Goal: Information Seeking & Learning: Learn about a topic

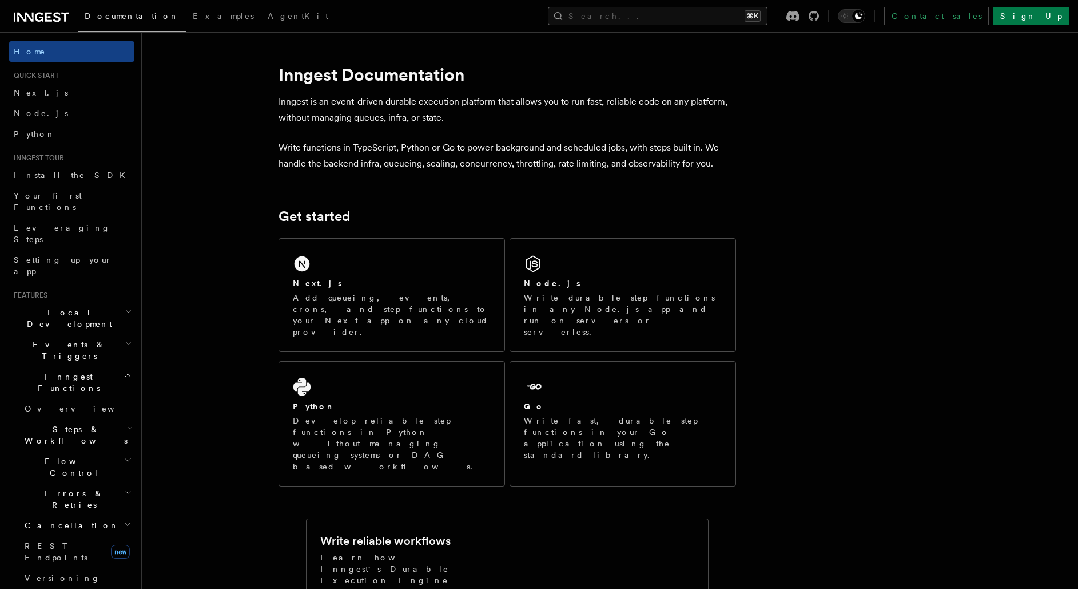
click at [745, 14] on button "Search... ⌘K" at bounding box center [658, 16] width 220 height 18
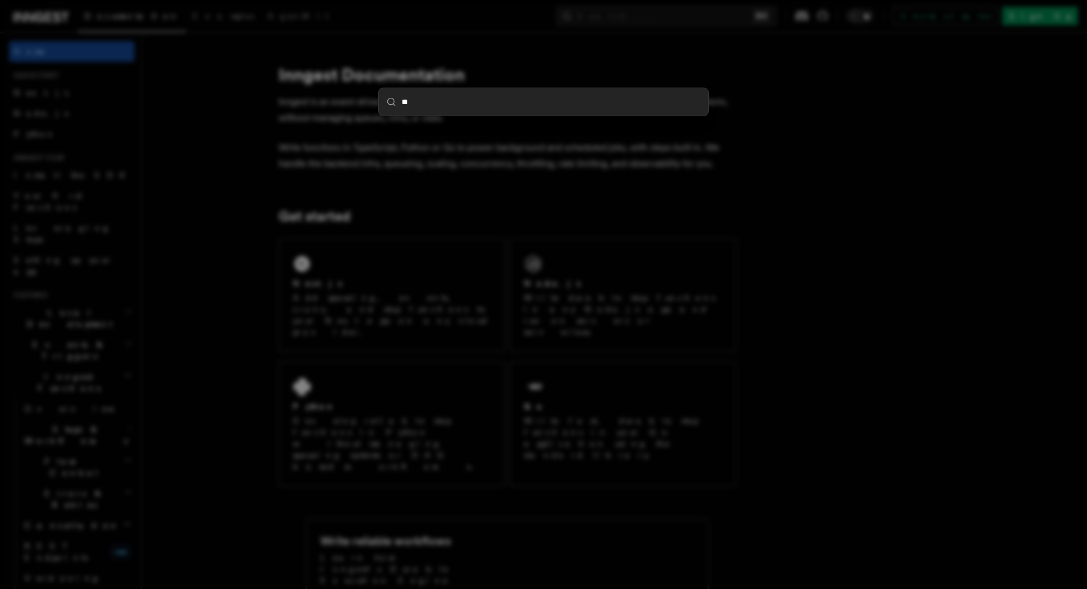
type input "***"
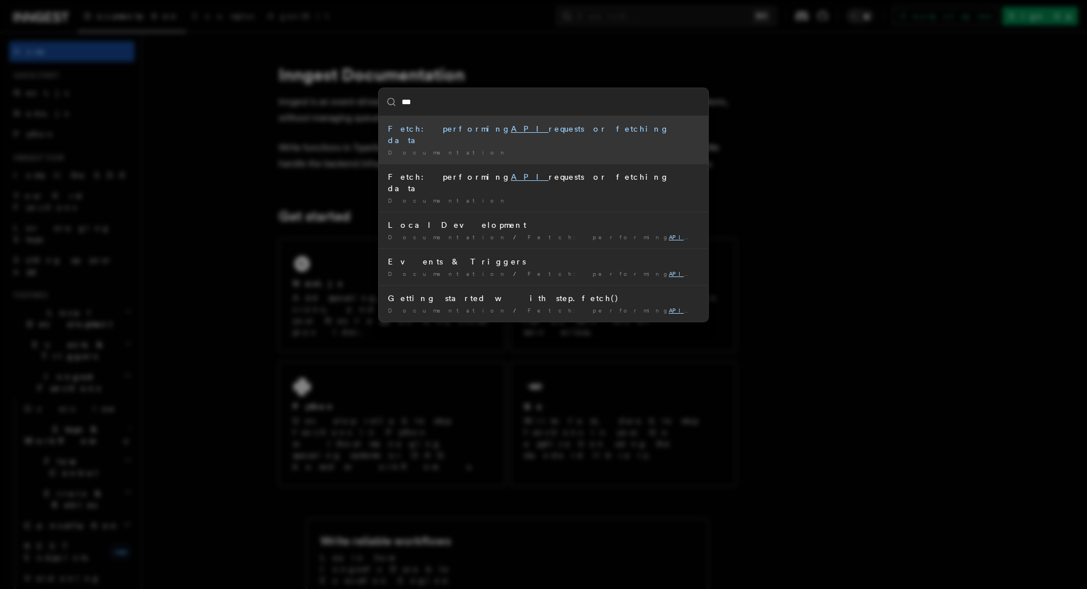
click at [555, 148] on div "Documentation /" at bounding box center [543, 152] width 311 height 9
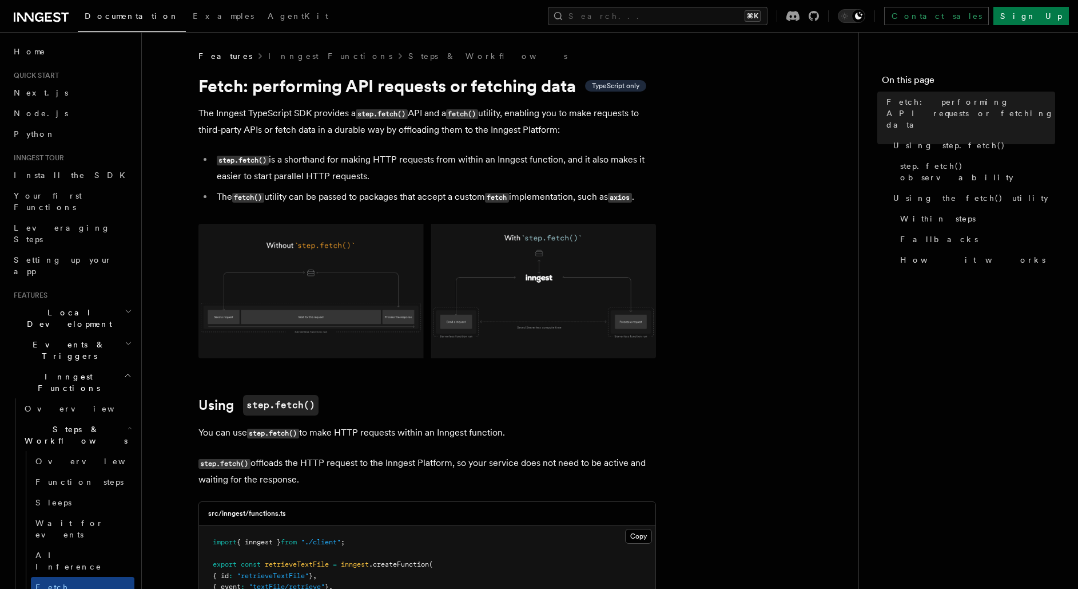
click at [128, 423] on icon "button" at bounding box center [130, 427] width 5 height 9
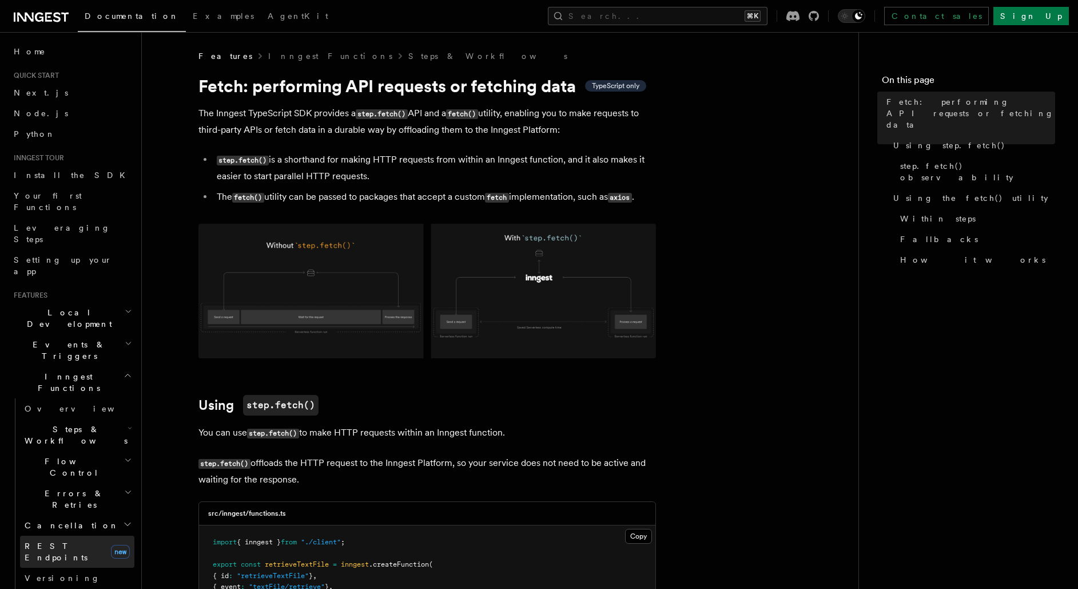
click at [74, 541] on span "REST Endpoints" at bounding box center [56, 551] width 63 height 21
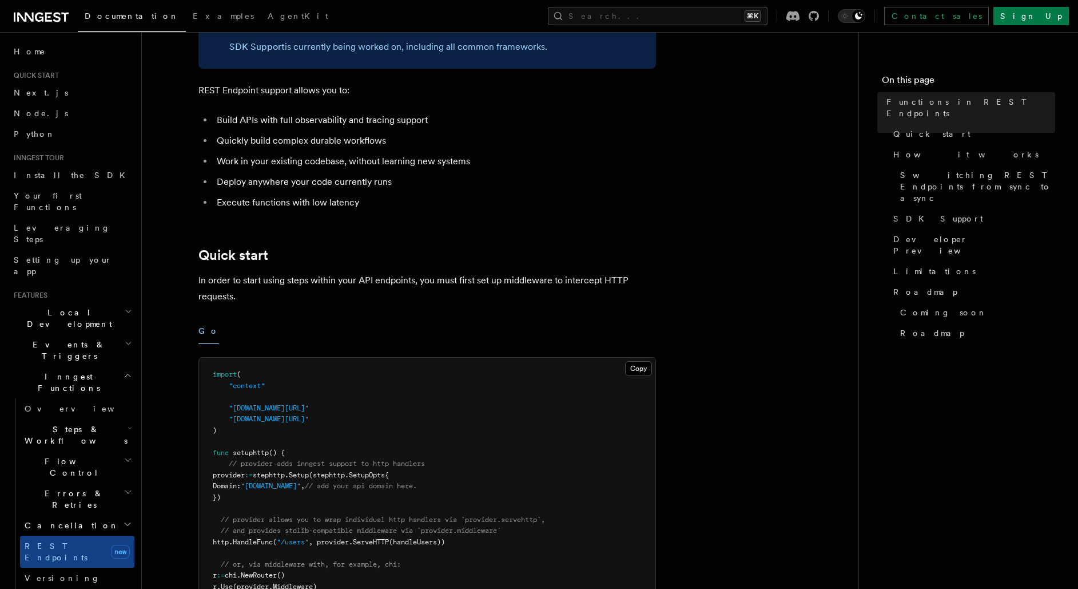
scroll to position [170, 0]
click at [204, 336] on button "Go" at bounding box center [209, 333] width 21 height 26
click at [232, 334] on div "Go" at bounding box center [428, 333] width 458 height 26
click at [199, 336] on button "Go" at bounding box center [209, 333] width 21 height 26
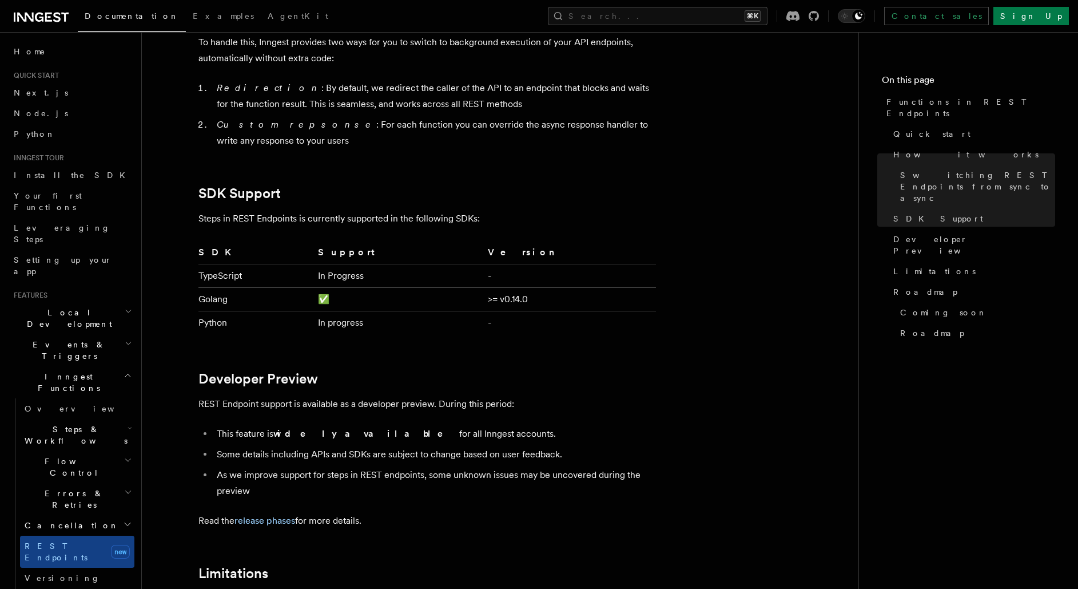
scroll to position [1543, 0]
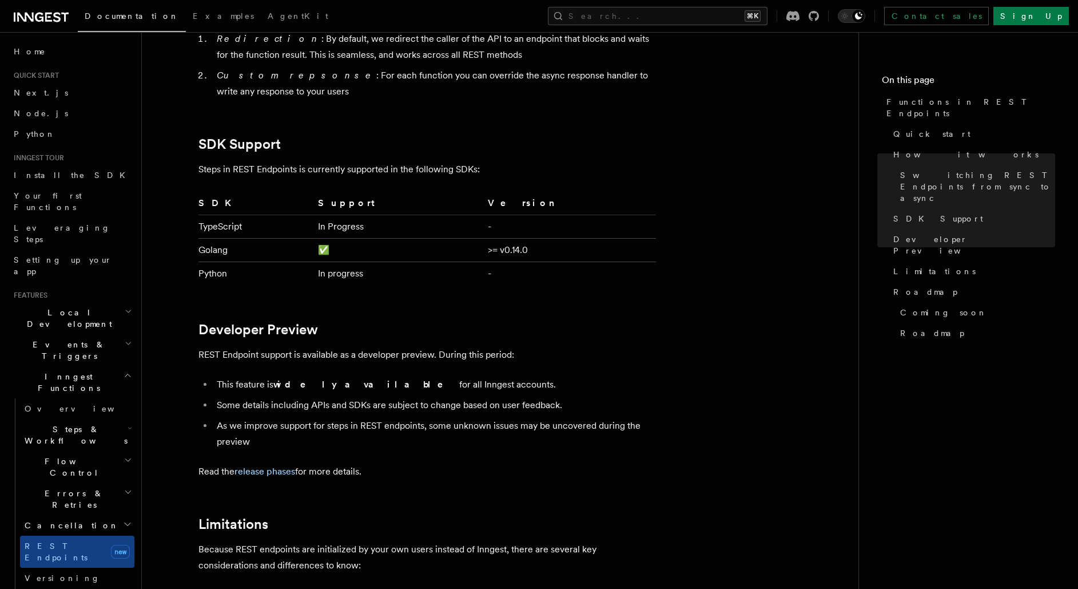
click at [124, 371] on icon "button" at bounding box center [128, 375] width 9 height 9
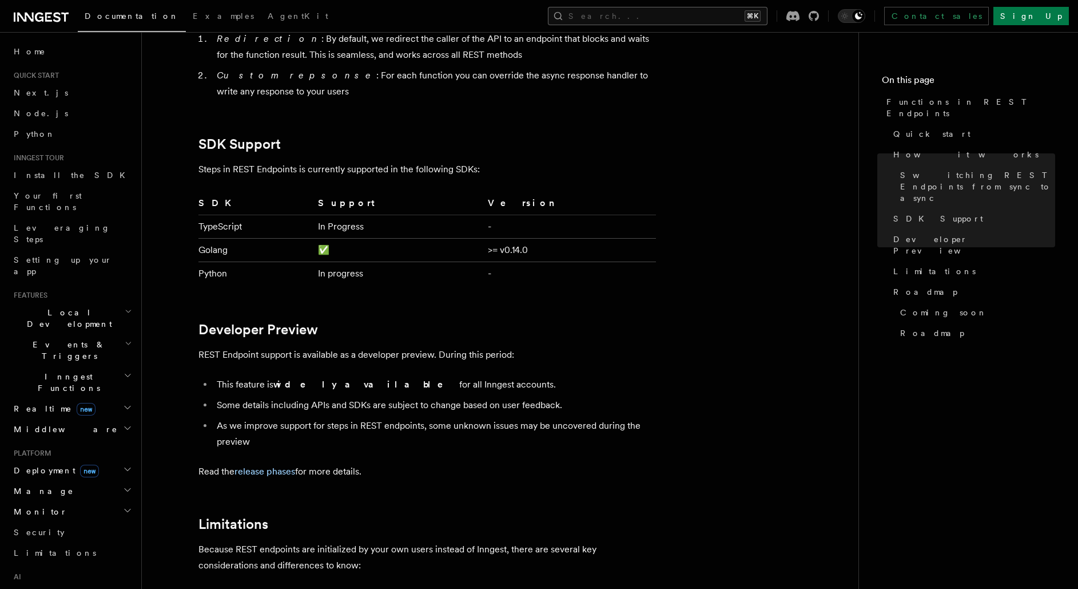
click at [711, 18] on button "Search... ⌘K" at bounding box center [658, 16] width 220 height 18
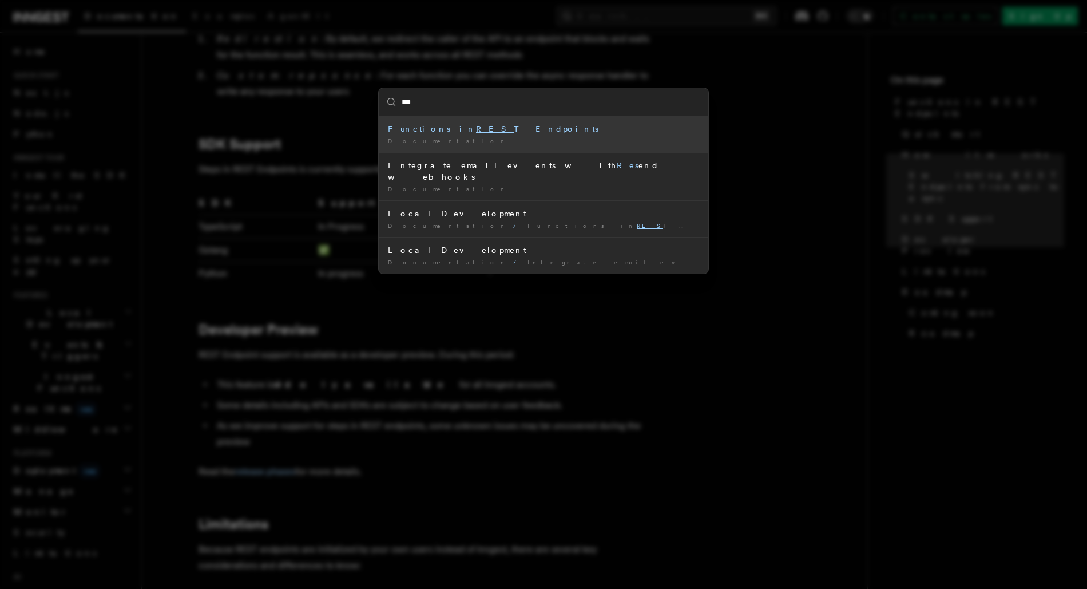
type input "****"
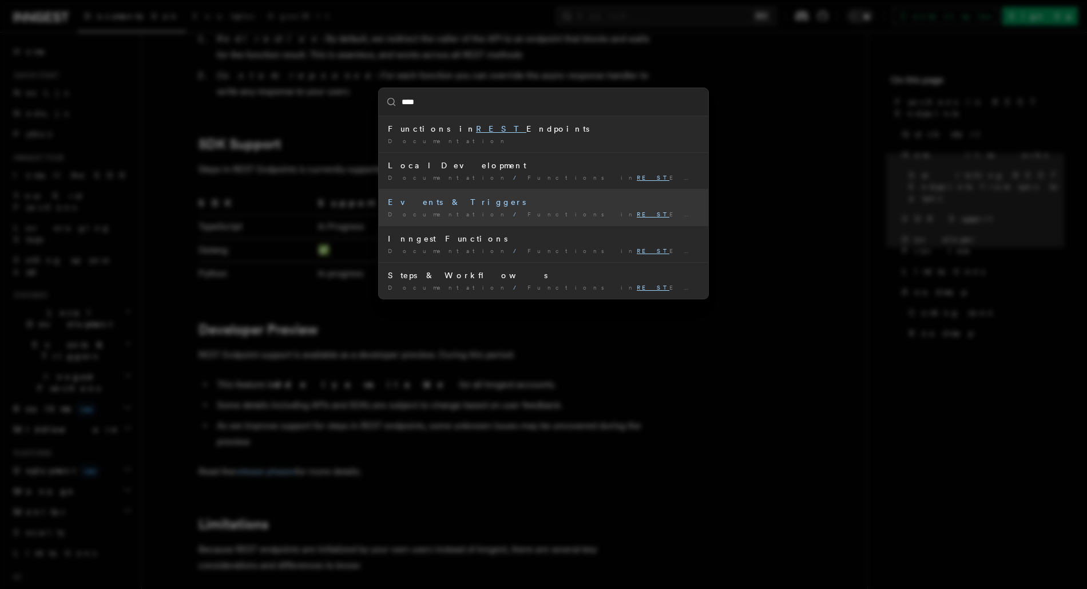
click at [512, 205] on div "Events & Triggers" at bounding box center [543, 201] width 311 height 11
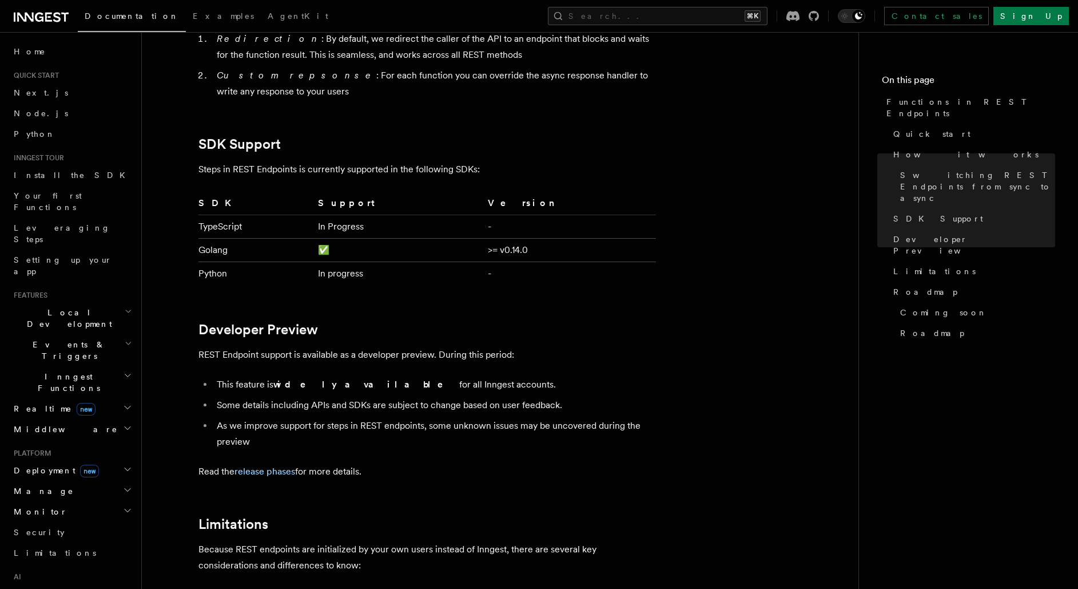
click at [125, 339] on icon "button" at bounding box center [128, 343] width 7 height 9
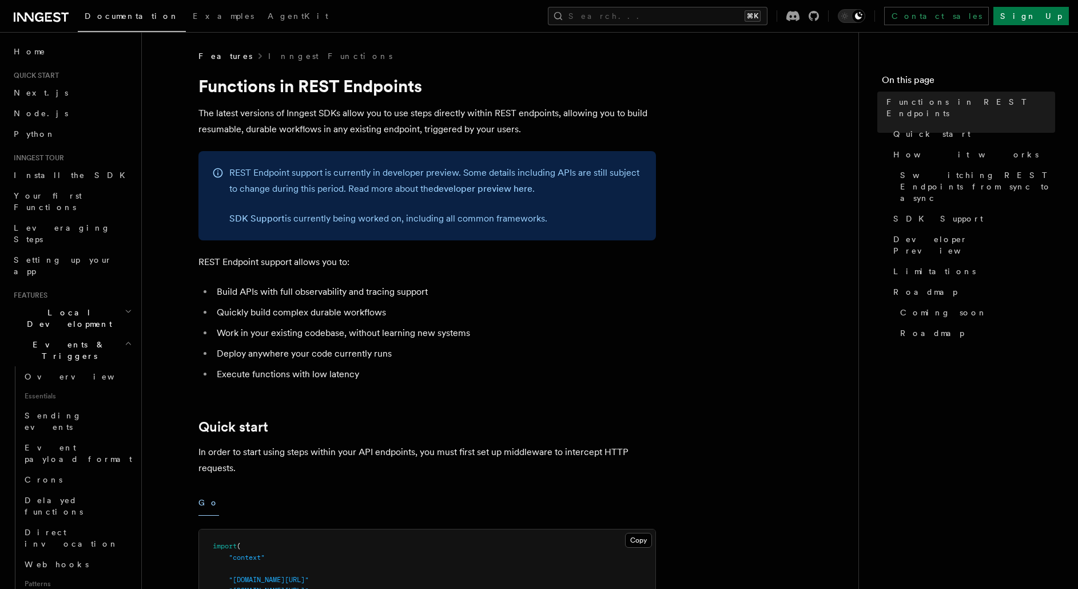
click at [125, 339] on icon "button" at bounding box center [128, 343] width 7 height 9
click at [696, 12] on button "Search... ⌘K" at bounding box center [658, 16] width 220 height 18
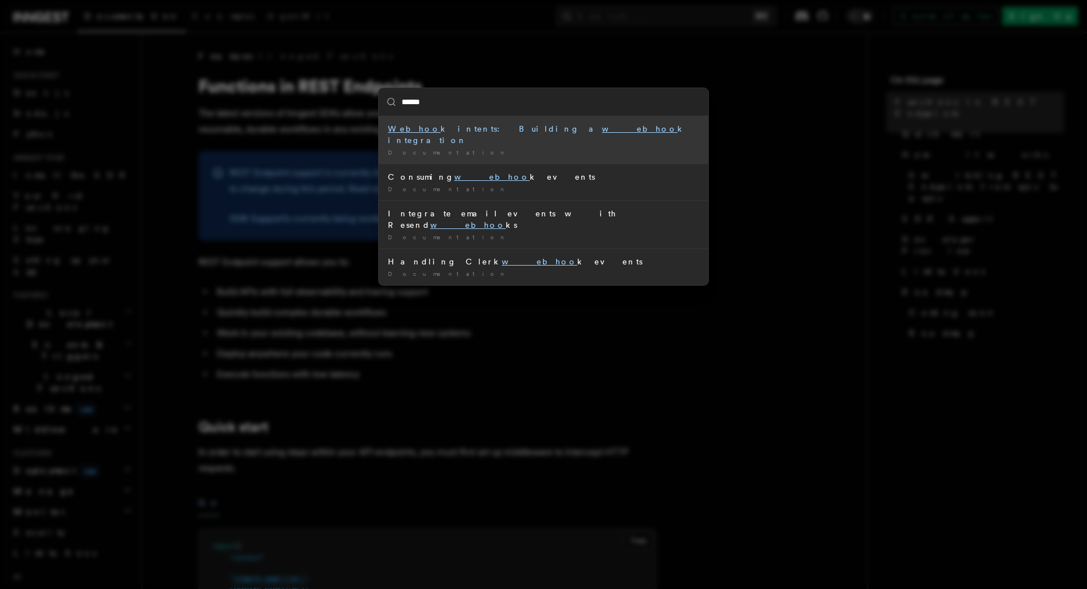
type input "*******"
click at [568, 148] on div "Documentation /" at bounding box center [543, 152] width 311 height 9
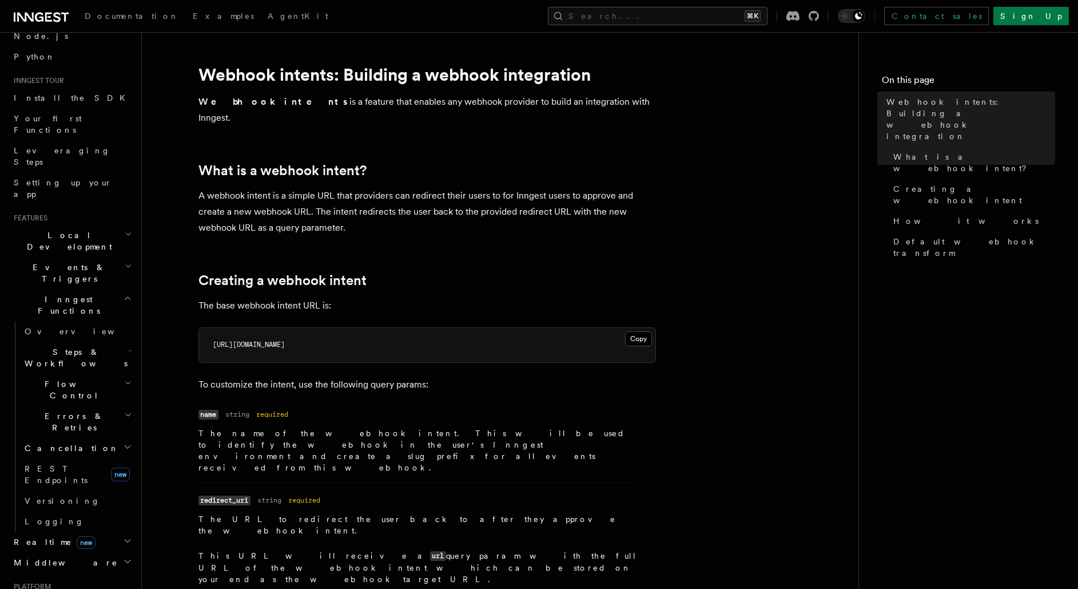
scroll to position [75, 0]
click at [124, 296] on icon "button" at bounding box center [128, 300] width 9 height 9
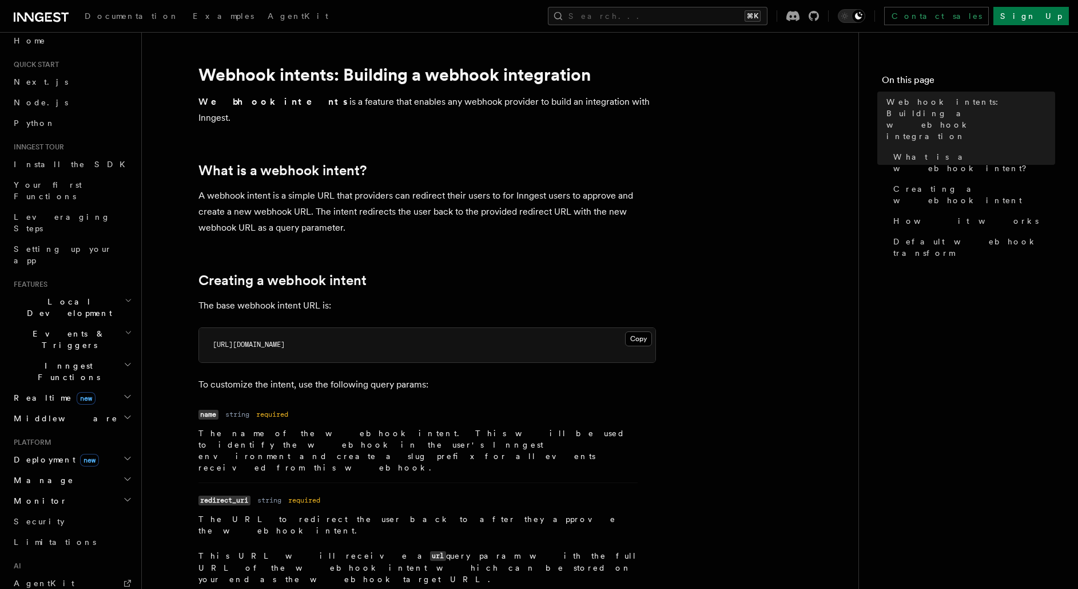
scroll to position [0, 0]
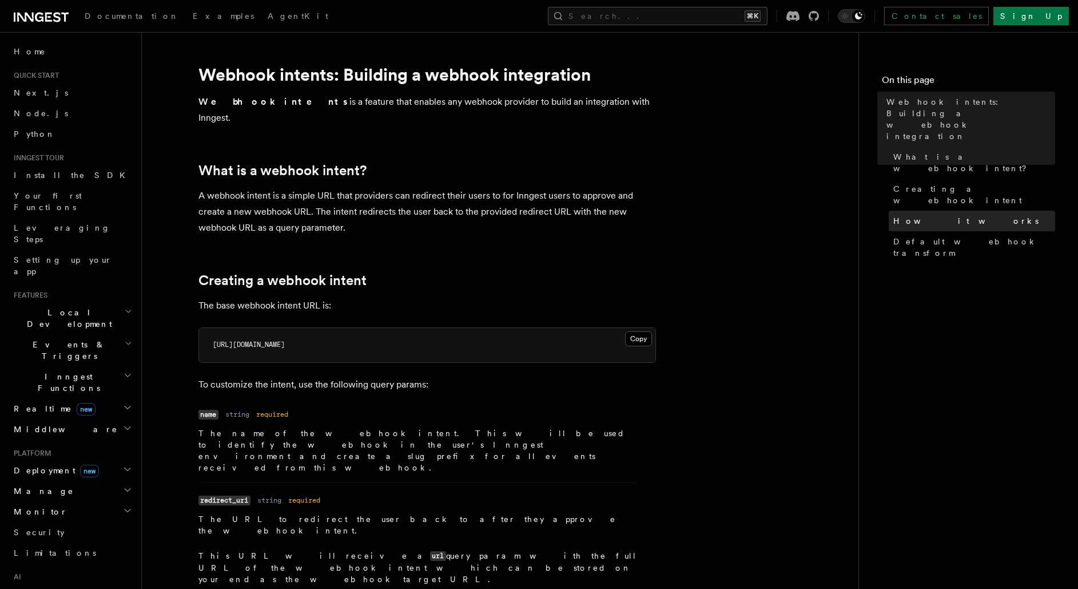
click at [935, 215] on span "How it works" at bounding box center [966, 220] width 145 height 11
click at [665, 19] on button "Search... ⌘K" at bounding box center [658, 16] width 220 height 18
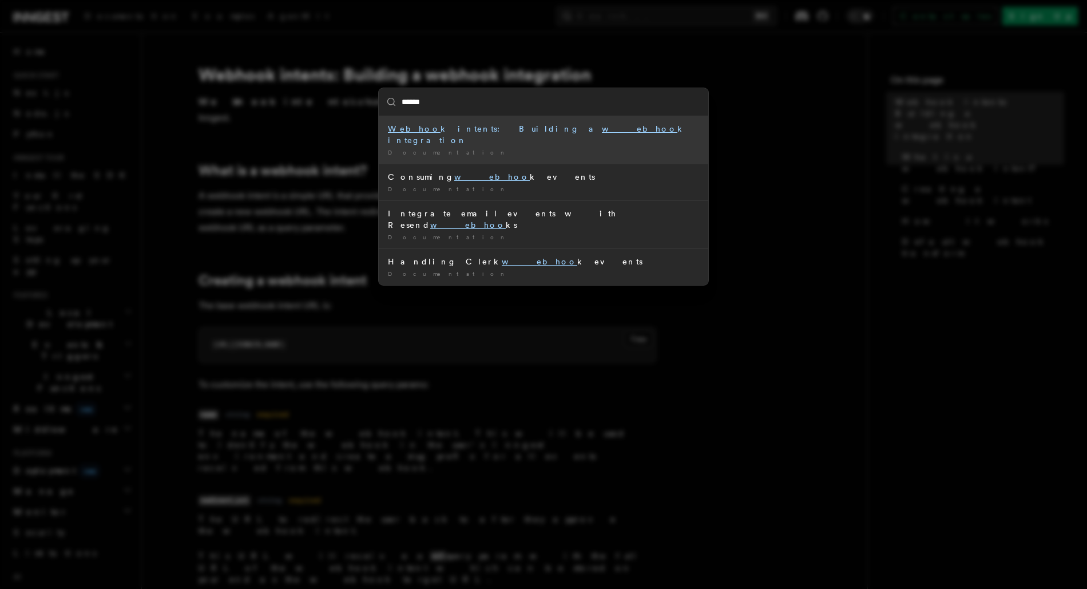
type input "*******"
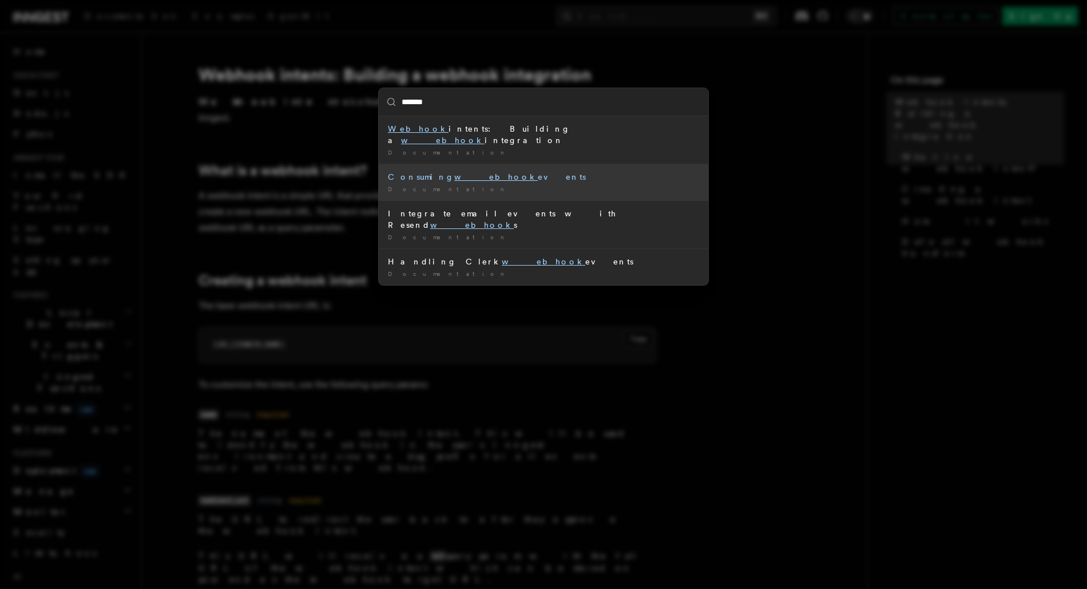
click at [514, 171] on div "Consuming webhook events" at bounding box center [543, 176] width 311 height 11
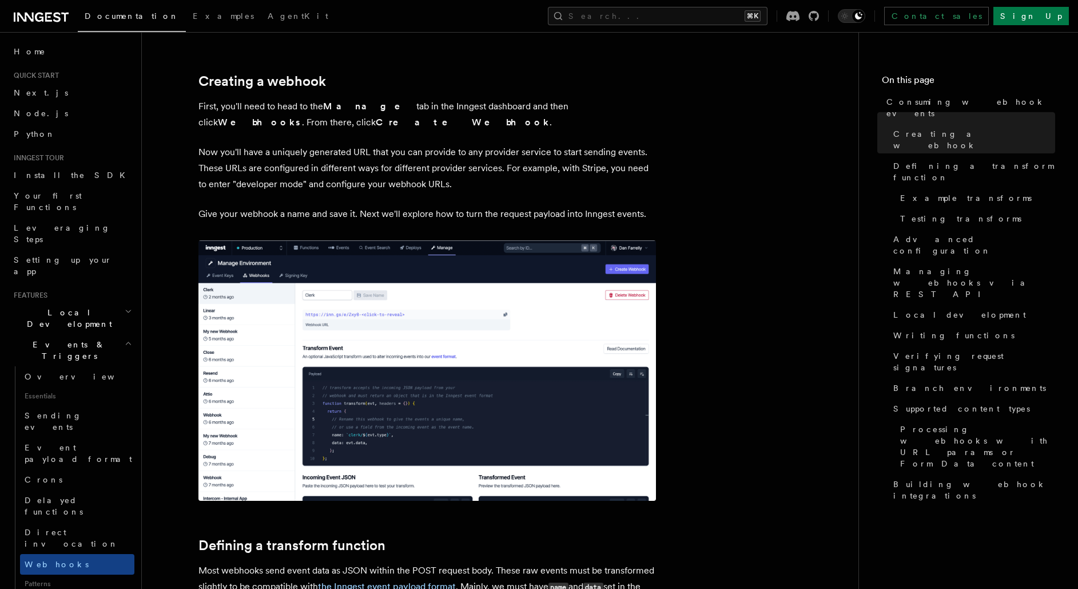
scroll to position [291, 0]
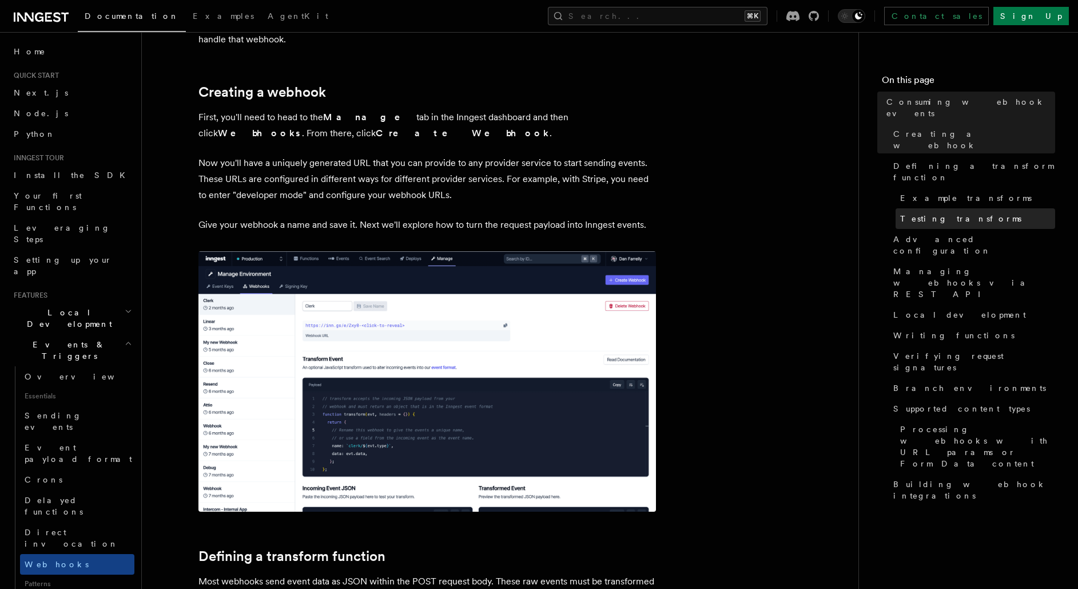
click at [945, 213] on span "Testing transforms" at bounding box center [960, 218] width 121 height 11
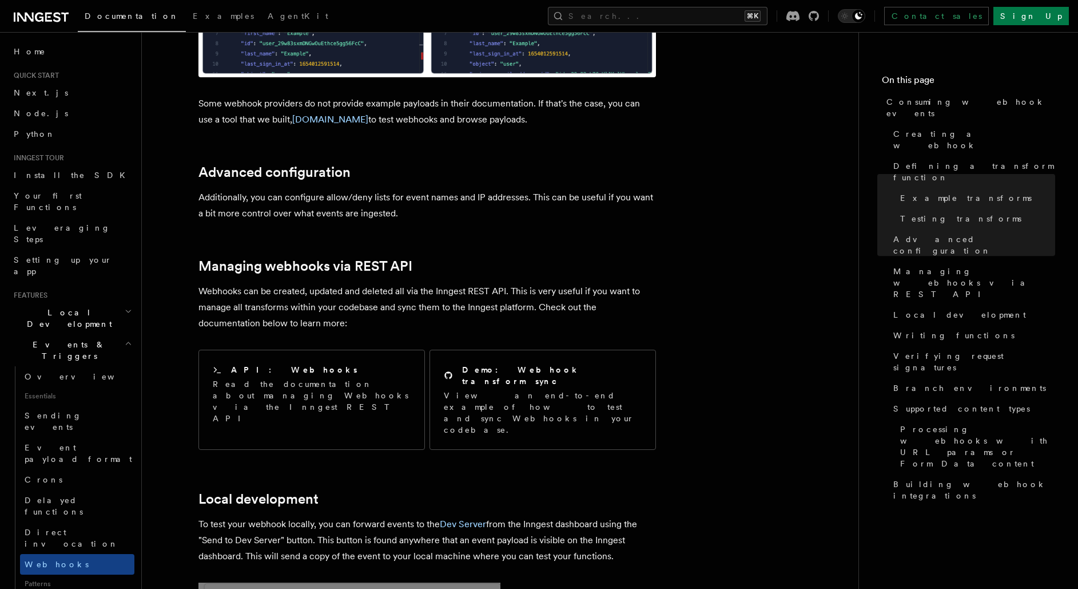
scroll to position [2199, 0]
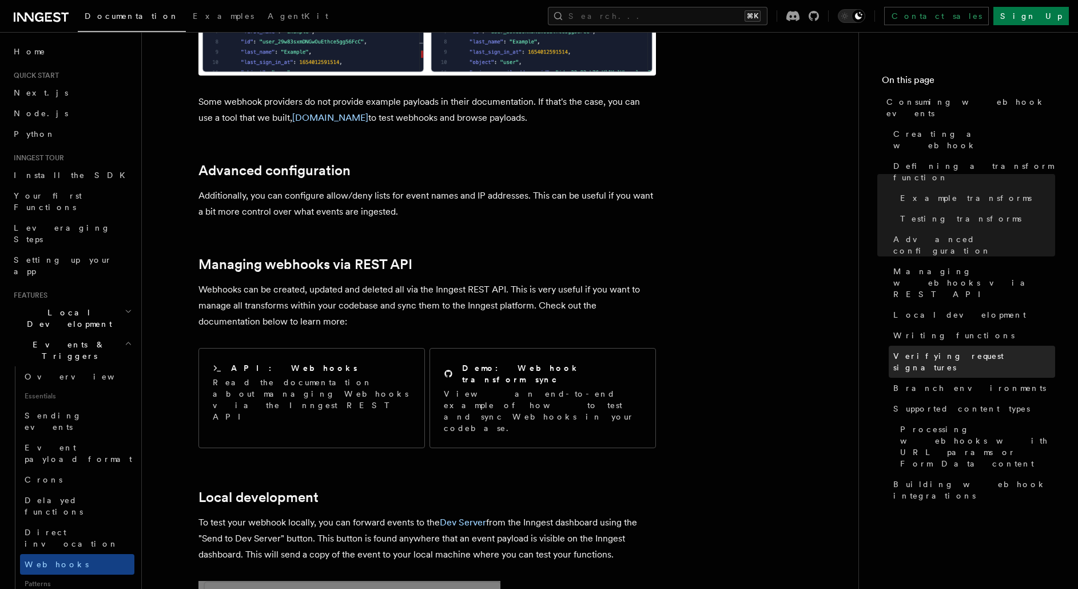
click at [912, 346] on link "Verifying request signatures" at bounding box center [972, 362] width 166 height 32
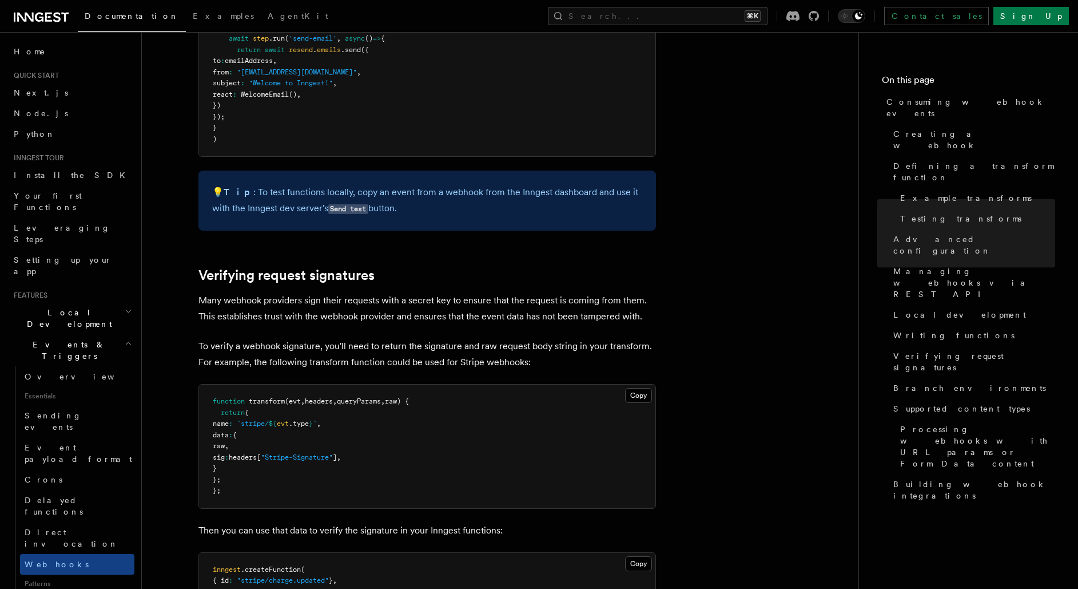
scroll to position [3292, 0]
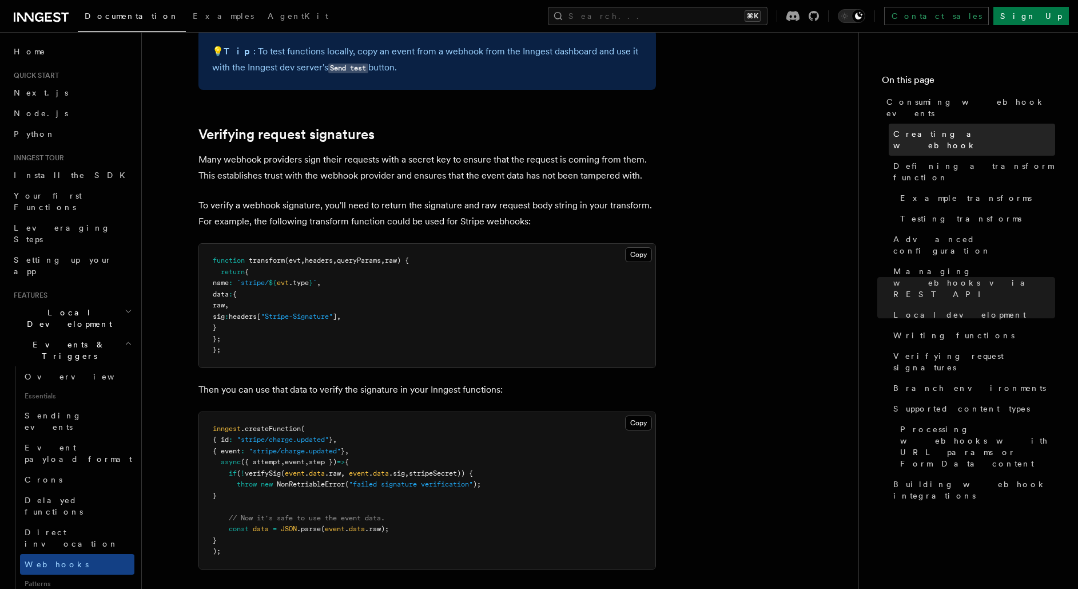
click at [960, 128] on span "Creating a webhook" at bounding box center [975, 139] width 162 height 23
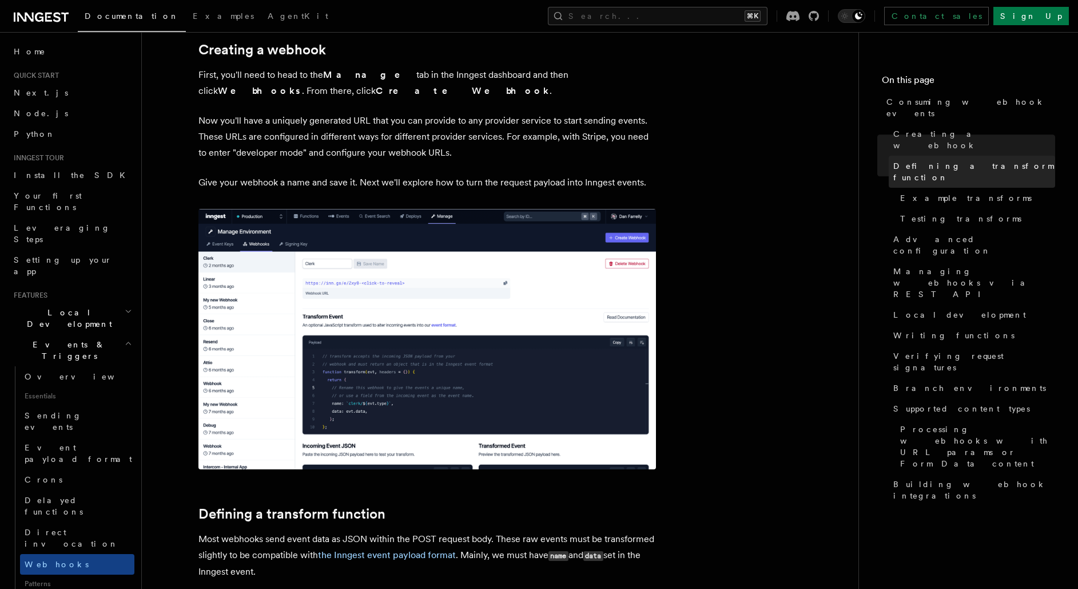
scroll to position [320, 0]
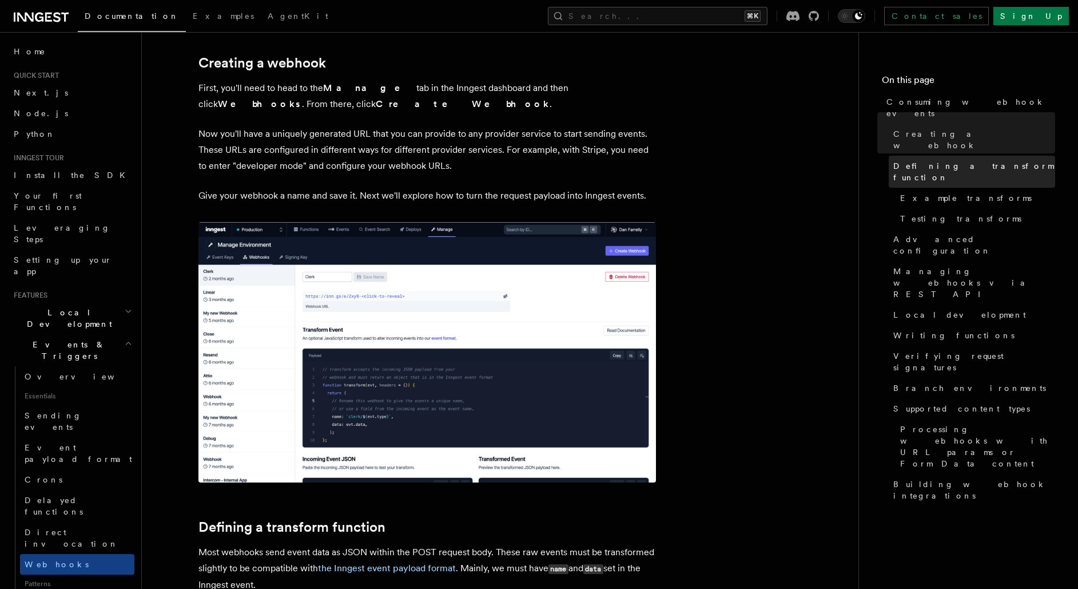
click at [945, 160] on span "Defining a transform function" at bounding box center [975, 171] width 162 height 23
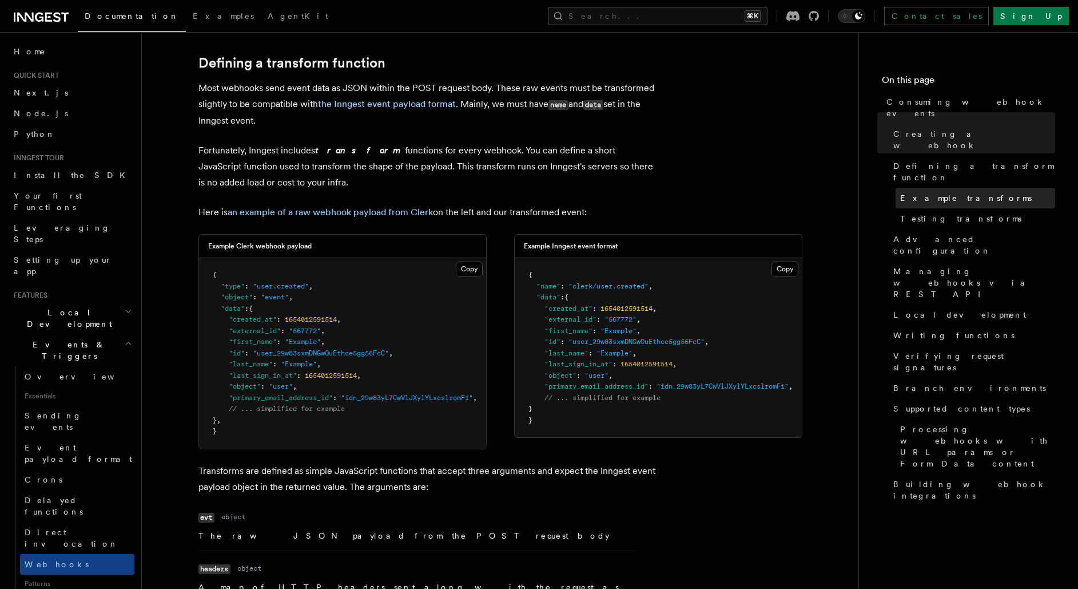
click at [940, 192] on span "Example transforms" at bounding box center [966, 197] width 132 height 11
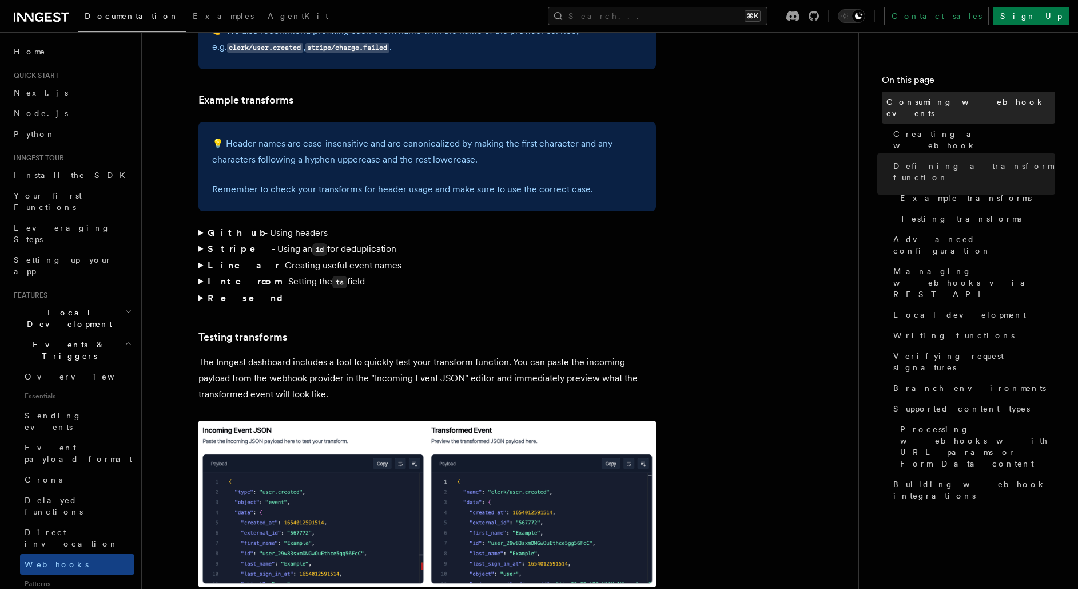
click at [937, 106] on span "Consuming webhook events" at bounding box center [971, 107] width 169 height 23
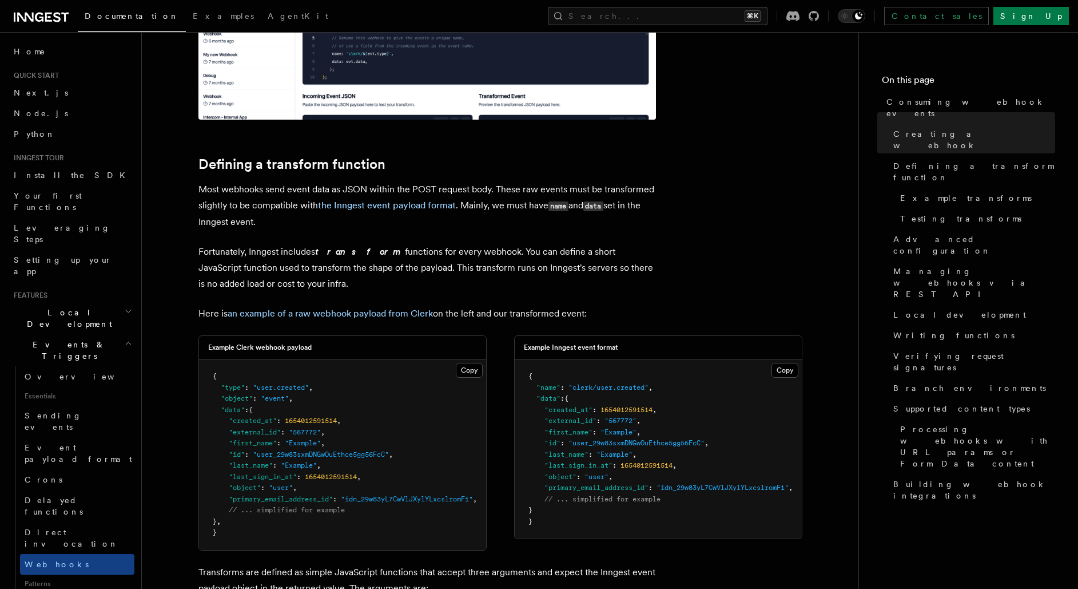
scroll to position [687, 0]
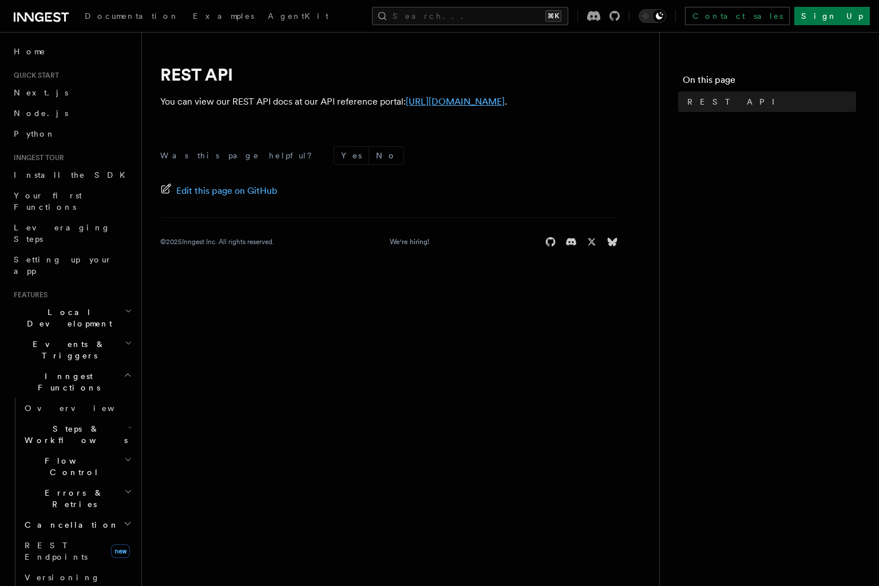
click at [505, 104] on link "https://api-docs.inngest.com/docs/inngest-api" at bounding box center [455, 101] width 99 height 11
